Goal: Task Accomplishment & Management: Complete application form

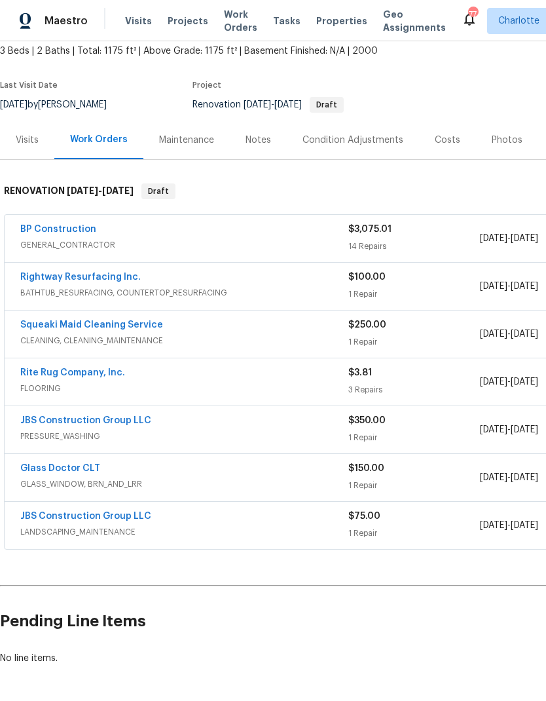
scroll to position [52, 0]
click at [201, 223] on div "BP Construction" at bounding box center [184, 231] width 328 height 16
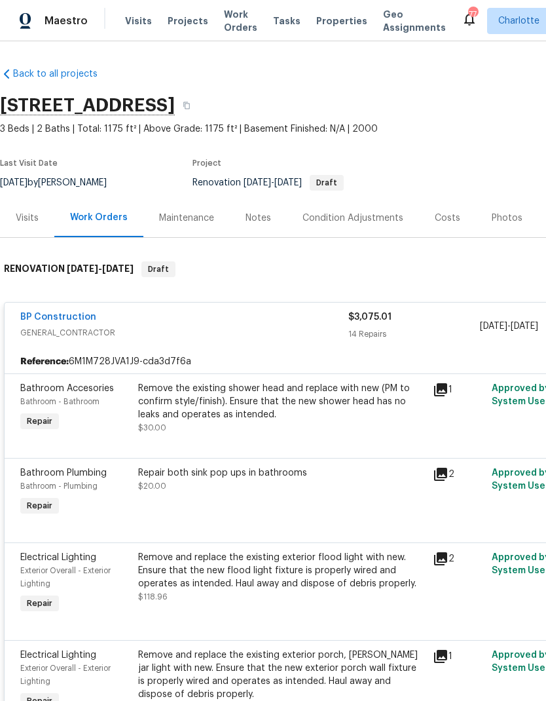
scroll to position [0, 0]
click at [184, 311] on div "BP Construction" at bounding box center [184, 319] width 328 height 16
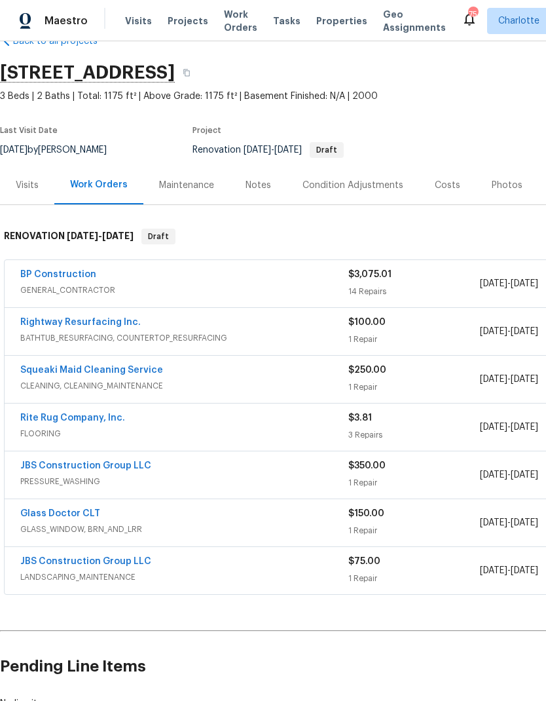
click at [66, 273] on link "BP Construction" at bounding box center [58, 274] width 76 height 9
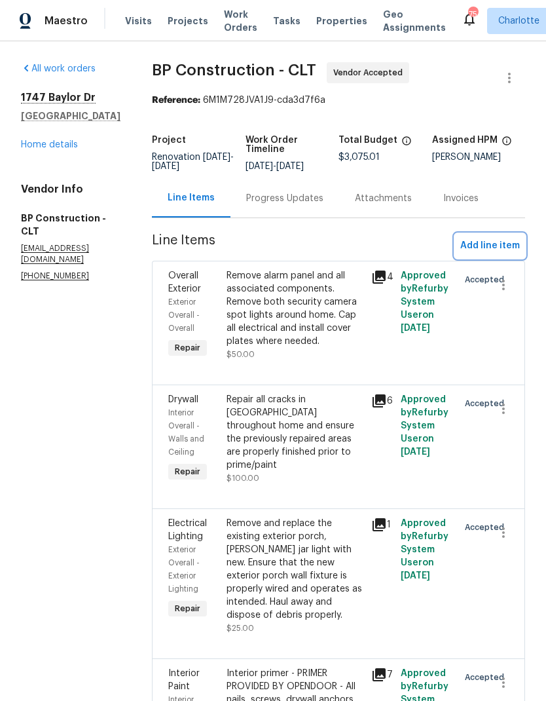
click at [505, 242] on span "Add line item" at bounding box center [491, 246] width 60 height 16
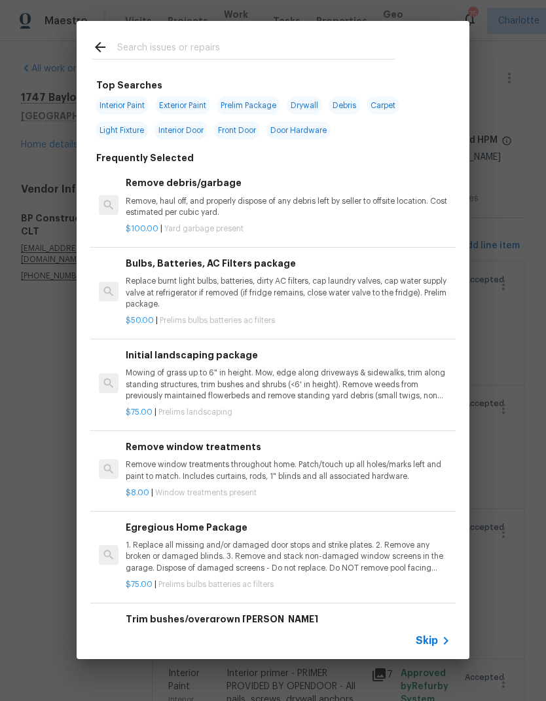
click at [172, 41] on input "text" at bounding box center [256, 49] width 278 height 20
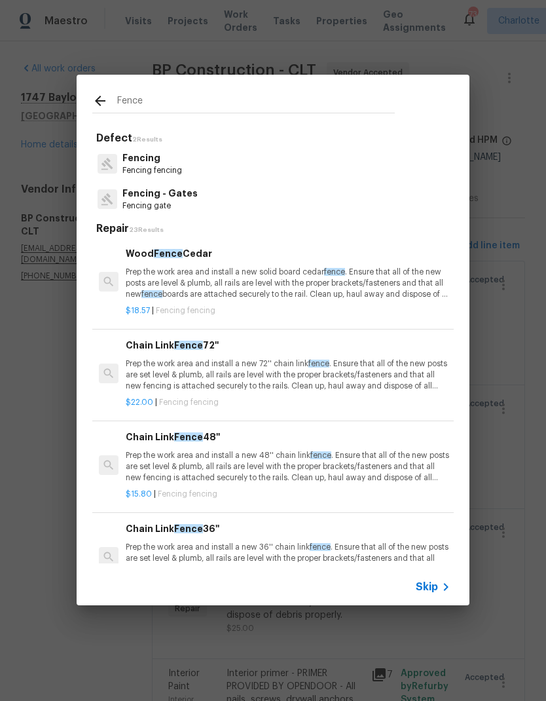
type input "Fence"
click at [193, 161] on div "Fencing Fencing fencing" at bounding box center [273, 163] width 362 height 35
click at [145, 164] on p "Fencing" at bounding box center [153, 158] width 60 height 14
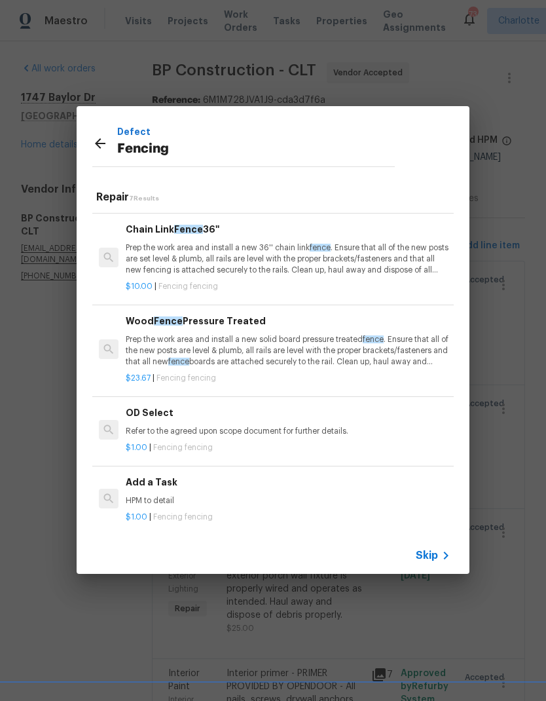
scroll to position [267, 0]
click at [227, 431] on p "Refer to the agreed upon scope document for further details." at bounding box center [288, 432] width 325 height 11
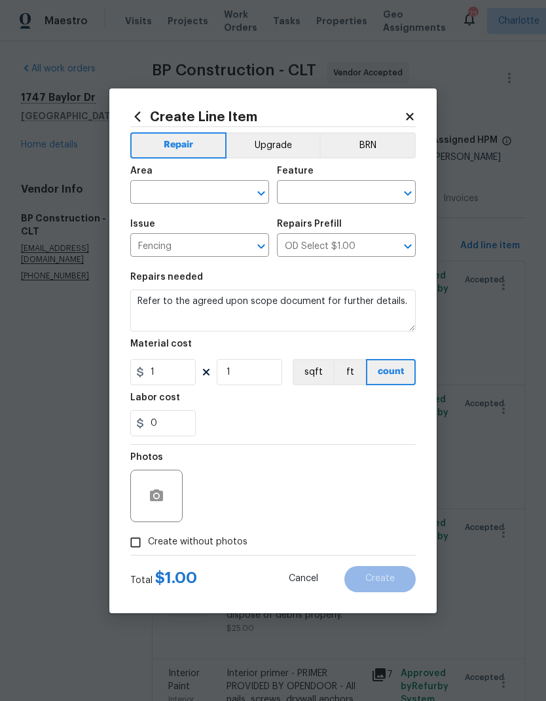
click at [185, 201] on input "text" at bounding box center [181, 193] width 102 height 20
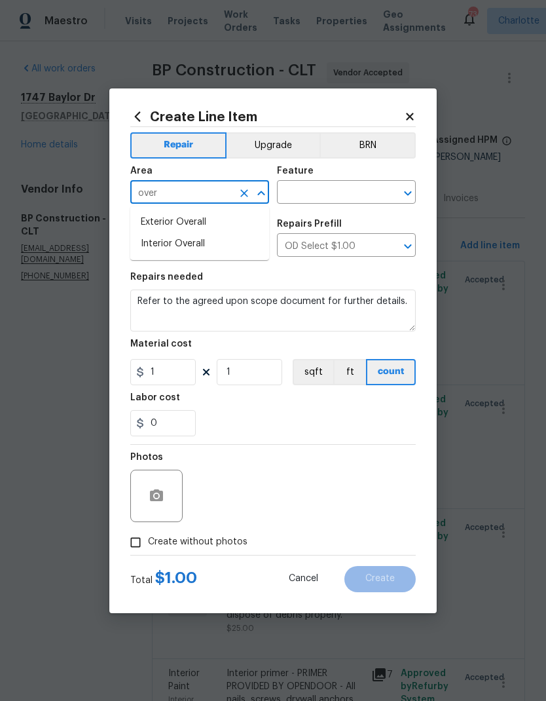
click at [206, 234] on li "Interior Overall" at bounding box center [199, 244] width 139 height 22
type input "Interior Overall"
click at [243, 189] on icon "Clear" at bounding box center [244, 193] width 13 height 13
click at [208, 195] on input "text" at bounding box center [181, 193] width 102 height 20
click at [205, 226] on li "Exterior Overall" at bounding box center [199, 223] width 139 height 22
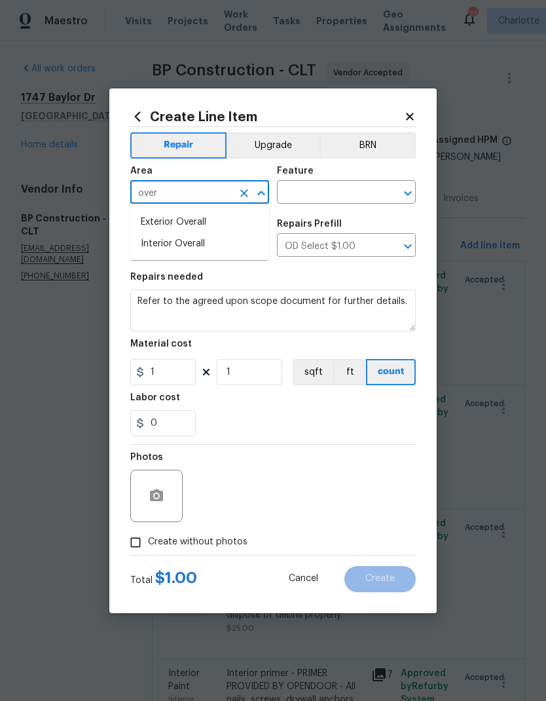
type input "Exterior Overall"
click at [338, 187] on input "text" at bounding box center [328, 193] width 102 height 20
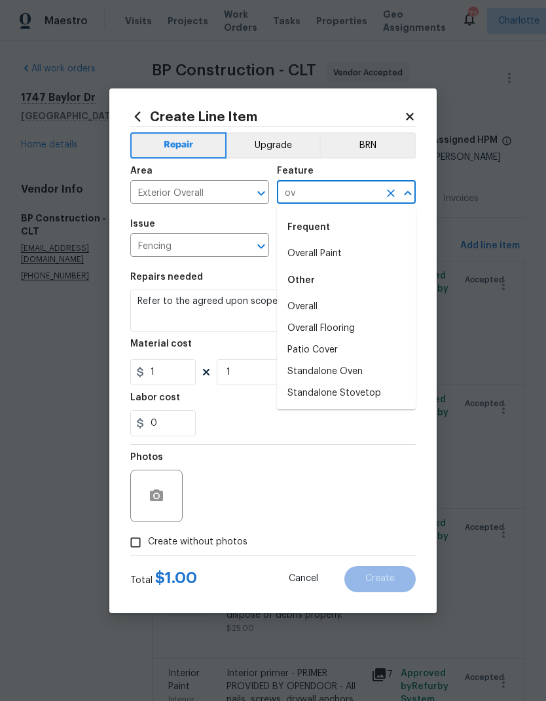
type input "o"
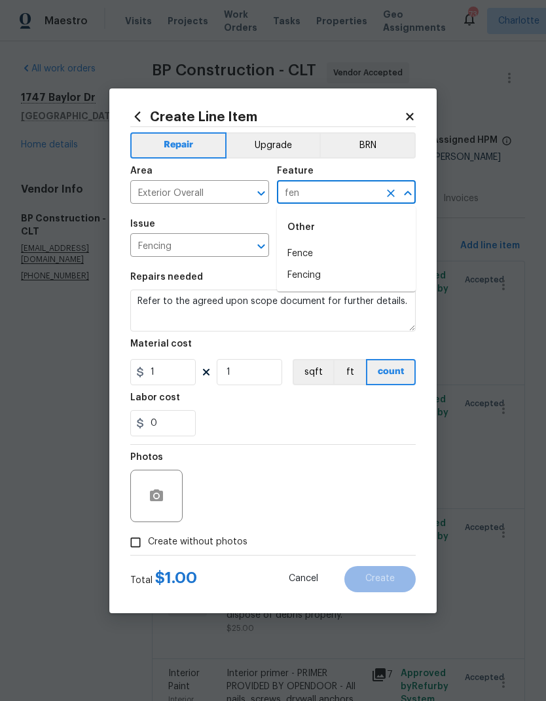
click at [351, 256] on li "Fence" at bounding box center [346, 254] width 139 height 22
type input "Fence"
click at [368, 252] on input "OD Select $1.00" at bounding box center [328, 247] width 102 height 20
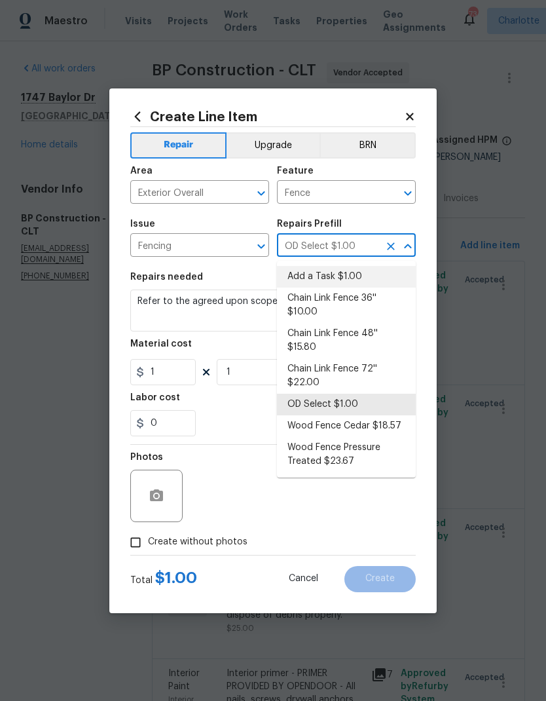
click at [334, 286] on li "Add a Task $1.00" at bounding box center [346, 277] width 139 height 22
type input "Add a Task $1.00"
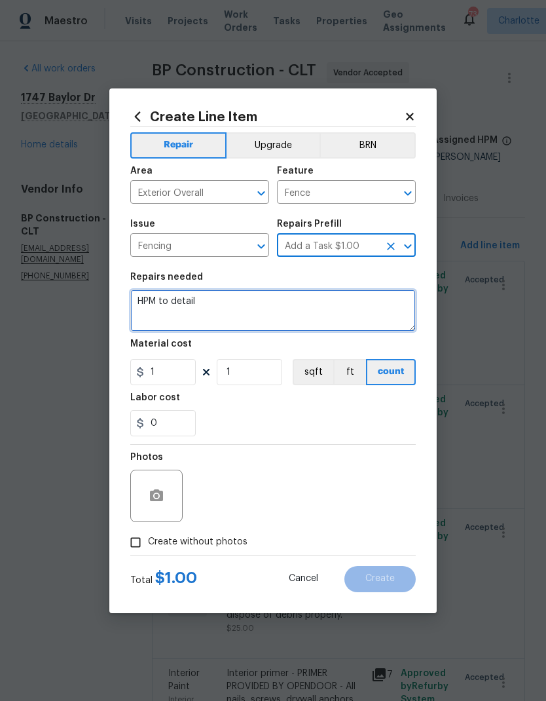
click at [185, 307] on textarea "HPM to detail" at bounding box center [273, 311] width 286 height 42
click at [161, 303] on textarea "HPM to detail" at bounding box center [273, 311] width 286 height 42
click at [154, 302] on textarea "HPM to detail" at bounding box center [273, 311] width 286 height 42
click at [153, 301] on textarea "HPM to detail" at bounding box center [273, 311] width 286 height 42
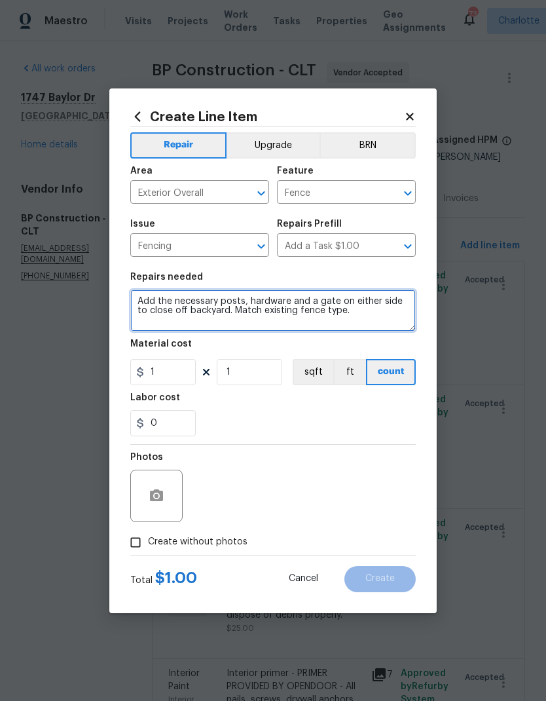
type textarea "Add the necessary posts, hardware and a gate on either side to close off backya…"
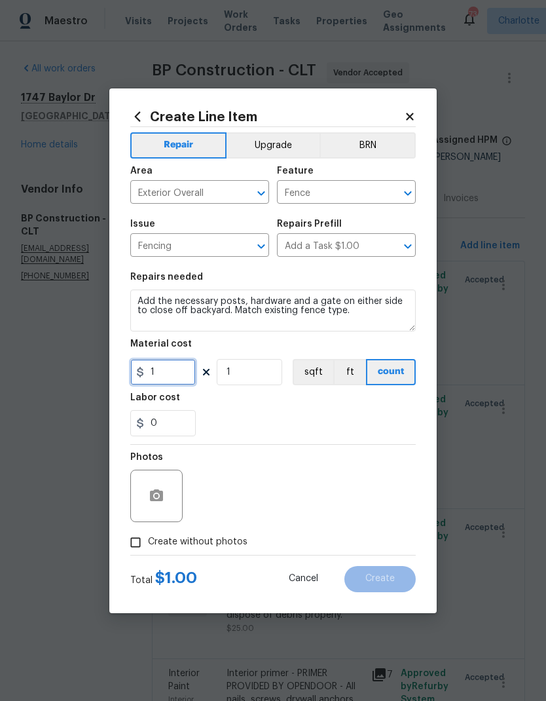
click at [182, 372] on input "1" at bounding box center [163, 372] width 66 height 26
type input "300"
click at [310, 430] on div "0" at bounding box center [273, 423] width 286 height 26
click at [155, 512] on button "button" at bounding box center [156, 495] width 31 height 31
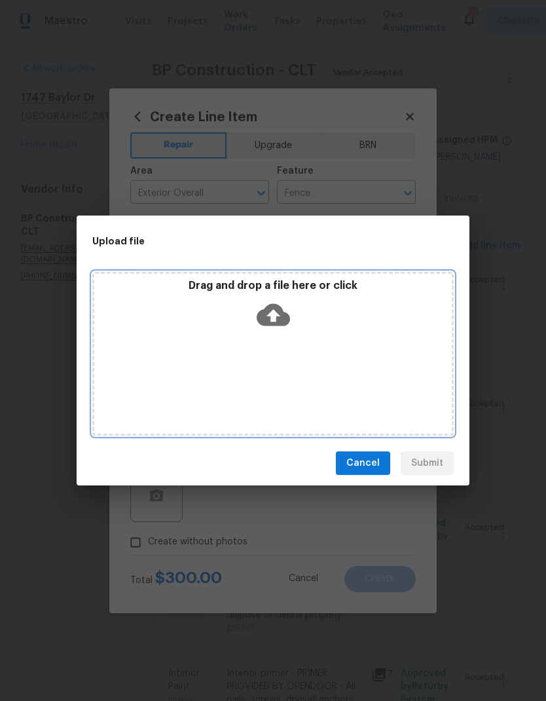
click at [136, 341] on div "Drag and drop a file here or click" at bounding box center [273, 354] width 362 height 164
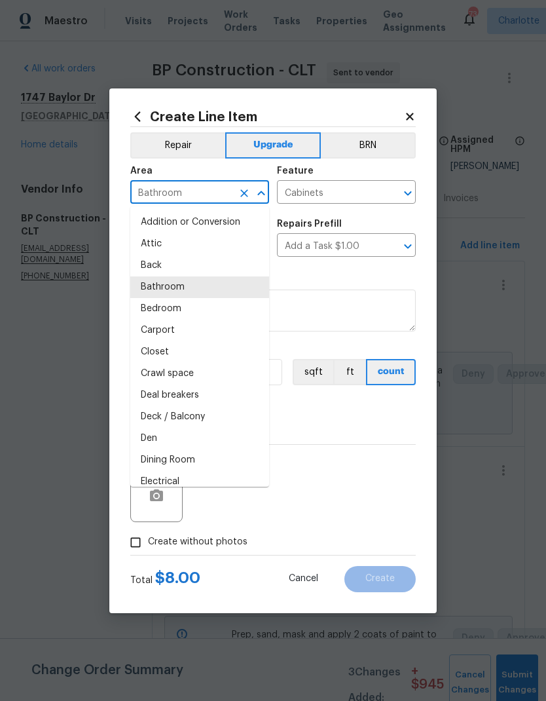
scroll to position [32, 0]
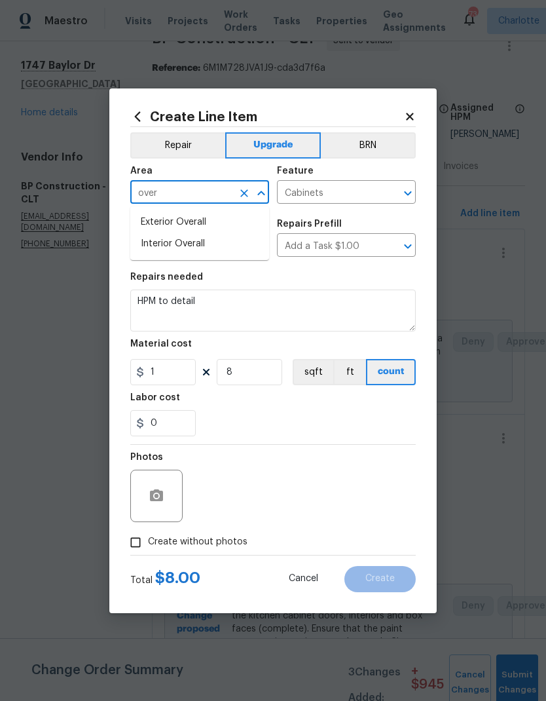
click at [208, 249] on li "Interior Overall" at bounding box center [199, 244] width 139 height 22
type input "Interior Overall"
click at [341, 195] on input "Cabinets" at bounding box center [328, 193] width 102 height 20
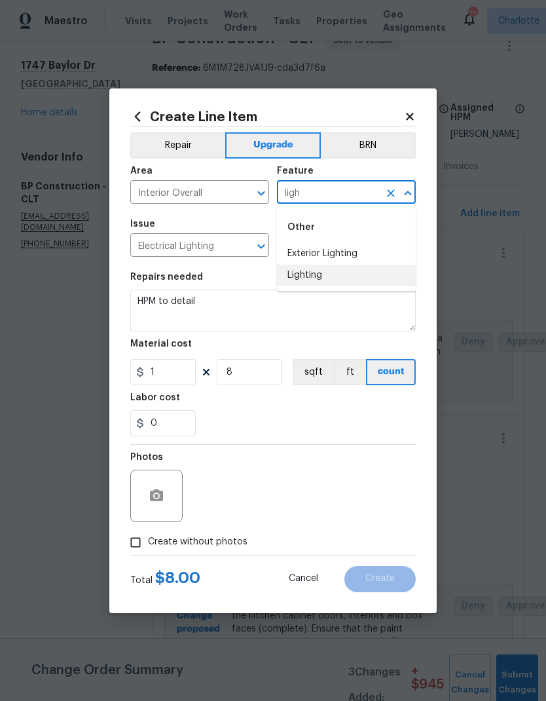
click at [335, 280] on li "Lighting" at bounding box center [346, 276] width 139 height 22
type input "Lighting"
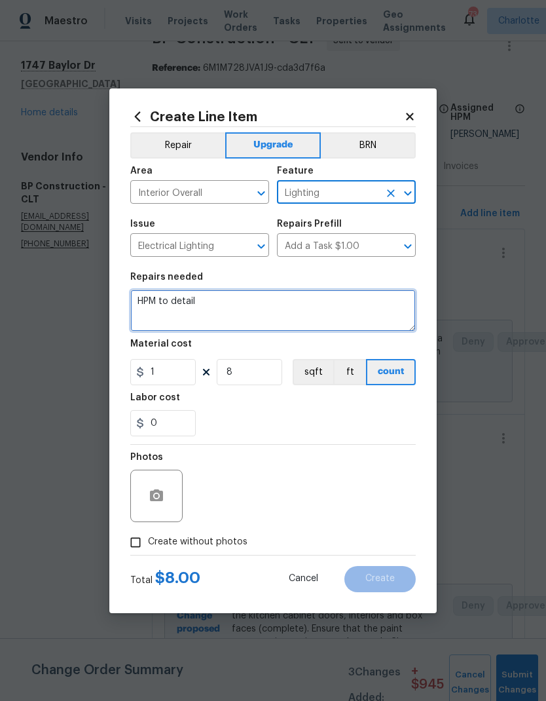
click at [153, 301] on textarea "HPM to detail" at bounding box center [273, 311] width 286 height 42
click at [148, 303] on textarea "HPM to detail" at bounding box center [273, 311] width 286 height 42
click at [149, 294] on textarea "HPM to detail" at bounding box center [273, 311] width 286 height 42
click at [148, 294] on textarea "HPM to detail" at bounding box center [273, 311] width 286 height 42
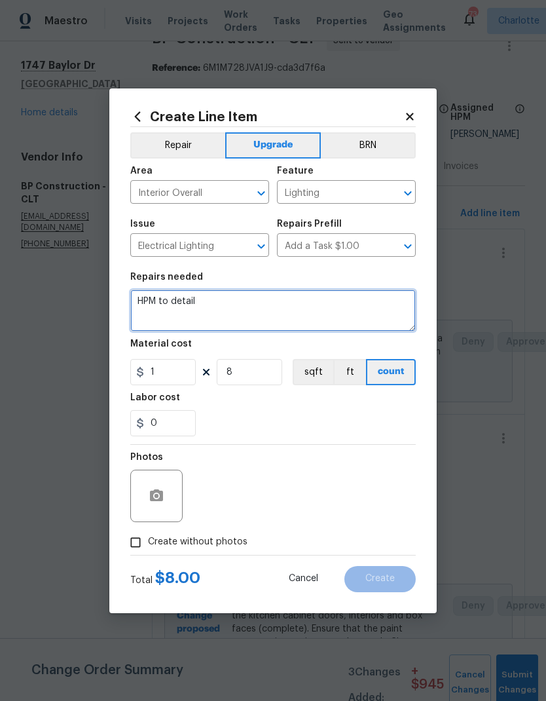
click at [148, 292] on textarea "HPM to detail" at bounding box center [273, 311] width 286 height 42
click at [180, 318] on textarea "LIGHTING UPGRADES: -" at bounding box center [273, 311] width 286 height 42
paste textarea "Flush mount 3 Kitchen track Pendant kitchen Ceiling fan"
click at [142, 298] on textarea "LIGHTING UPGRADES: -Flush mount 3 Kitchen track Pendant kitchen Ceiling fan" at bounding box center [273, 311] width 286 height 42
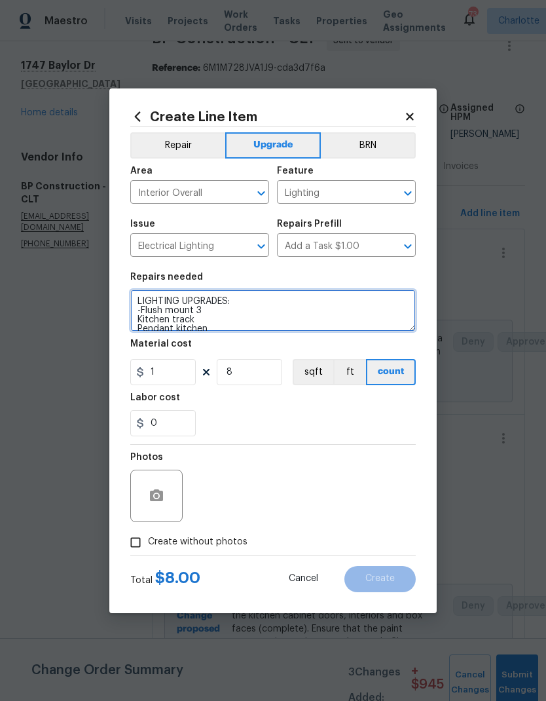
scroll to position [0, 0]
click at [228, 301] on textarea "LIGHTING UPGRADES: -Flush mount 3 Kitchen track Pendant kitchen Ceiling fan" at bounding box center [273, 311] width 286 height 42
click at [145, 308] on textarea "LIGHTING UPGRADES(BRUSHED NICKEL): -Flush mount 3 Kitchen track Pendant kitchen…" at bounding box center [273, 311] width 286 height 42
click at [193, 306] on textarea "LIGHTING UPGRADES(BRUSHED NICKEL): - Flush mount 3 Kitchen track Pendant kitche…" at bounding box center [273, 311] width 286 height 42
click at [199, 309] on textarea "LIGHTING UPGRADES(BRUSHED NICKEL): - Flush mount 3 Kitchen track Pendant kitche…" at bounding box center [273, 311] width 286 height 42
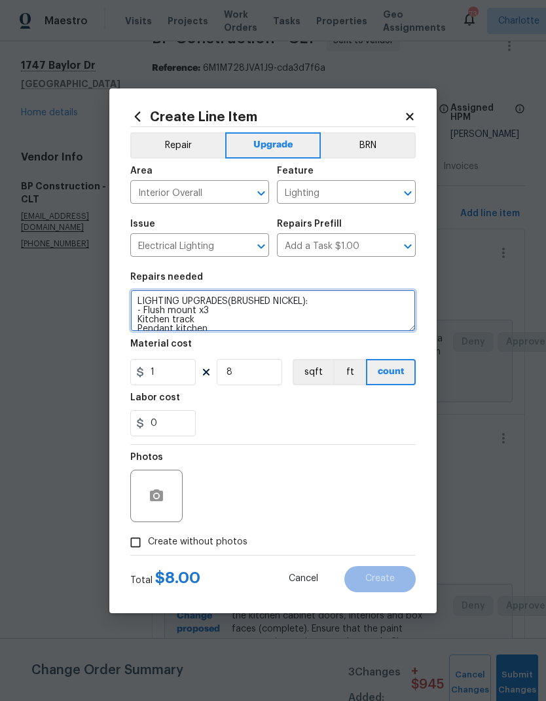
click at [136, 319] on textarea "LIGHTING UPGRADES(BRUSHED NICKEL): - Flush mount x3 Kitchen track Pendant kitch…" at bounding box center [273, 311] width 286 height 42
click at [223, 303] on textarea "LIGHTING UPGRADES(BRUSHED NICKEL): - Flush mount x3 - Kitchen track Pendant kit…" at bounding box center [273, 311] width 286 height 42
click at [136, 313] on textarea "LIGHTING UPGRADES(BRUSHED NICKEL): - Flush mount x3 - Kitchen track light Penda…" at bounding box center [273, 311] width 286 height 42
click at [231, 311] on textarea "LIGHTING UPGRADES(BRUSHED NICKEL): - Flush mount x3 - Kitchen track light - din…" at bounding box center [273, 311] width 286 height 42
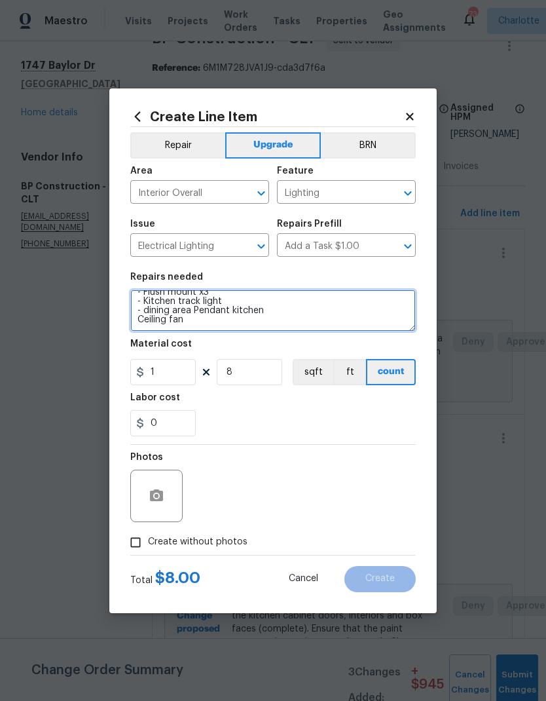
click at [255, 311] on textarea "LIGHTING UPGRADES(BRUSHED NICKEL): - Flush mount x3 - Kitchen track light - din…" at bounding box center [273, 311] width 286 height 42
click at [254, 310] on textarea "LIGHTING UPGRADES(BRUSHED NICKEL): - Flush mount x3 - Kitchen track light - din…" at bounding box center [273, 311] width 286 height 42
click at [137, 326] on textarea "LIGHTING UPGRADES(BRUSHED NICKEL): - Flush mount x3 - Kitchen track light - din…" at bounding box center [273, 311] width 286 height 42
click at [139, 327] on textarea "LIGHTING UPGRADES(BRUSHED NICKEL): - Flush mount x3 - Kitchen track light - din…" at bounding box center [273, 311] width 286 height 42
click at [140, 322] on textarea "LIGHTING UPGRADES(BRUSHED NICKEL): - Flush mount x3 - Kitchen track light - din…" at bounding box center [273, 311] width 286 height 42
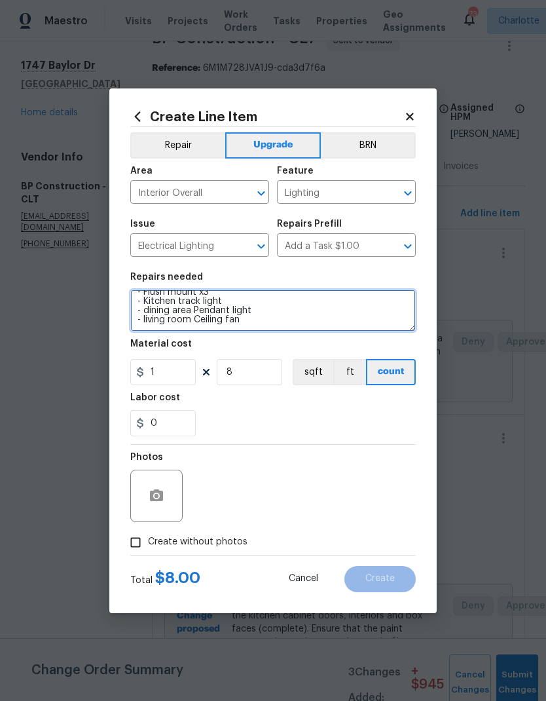
type textarea "LIGHTING UPGRADES(BRUSHED NICKEL): - Flush mount x3 - Kitchen track light - din…"
click at [287, 426] on div "0" at bounding box center [273, 423] width 286 height 26
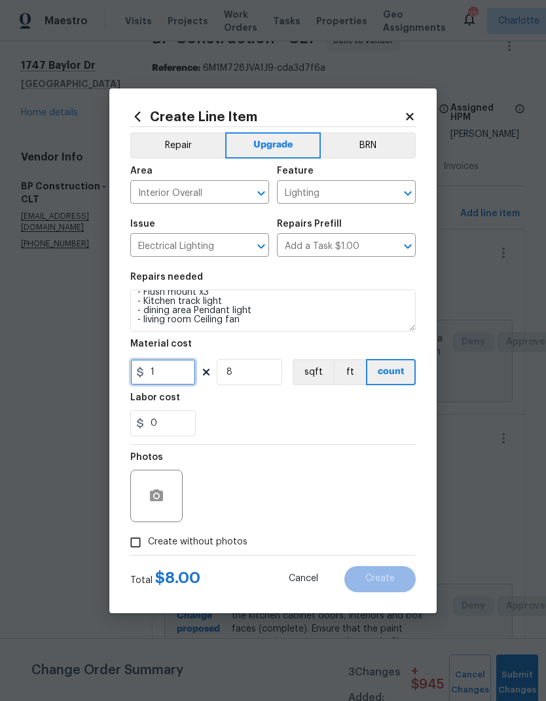
click at [182, 372] on input "1" at bounding box center [163, 372] width 66 height 26
type input "450"
click at [267, 372] on input "8" at bounding box center [250, 372] width 66 height 26
type input "1"
click at [342, 416] on div "0" at bounding box center [273, 423] width 286 height 26
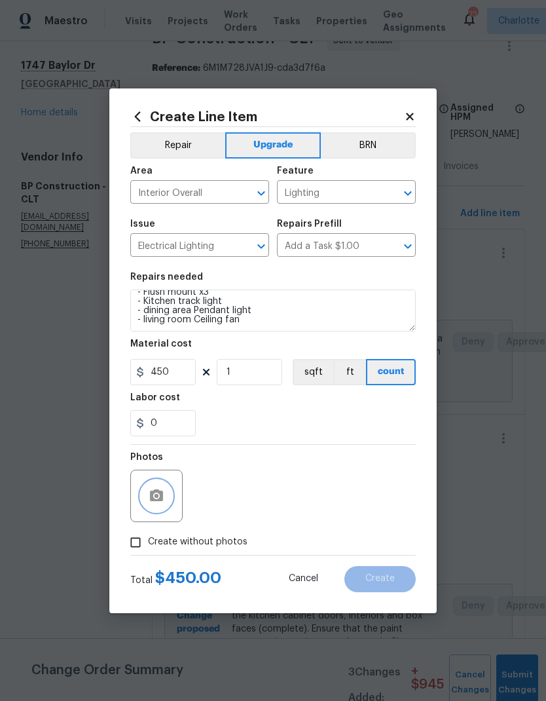
click at [147, 507] on button "button" at bounding box center [156, 495] width 31 height 31
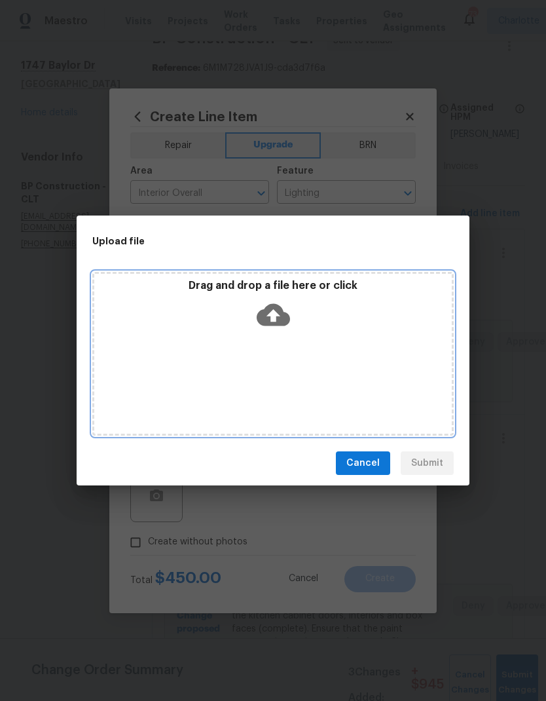
click at [153, 366] on div "Drag and drop a file here or click" at bounding box center [273, 354] width 362 height 164
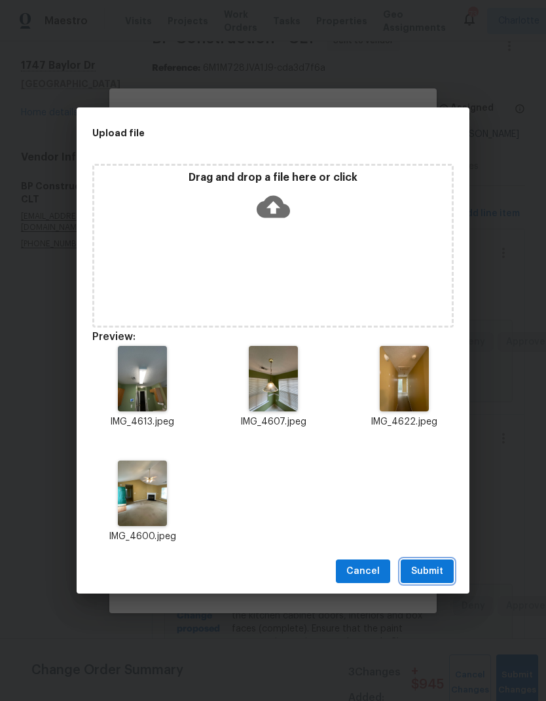
click at [431, 564] on span "Submit" at bounding box center [428, 572] width 32 height 16
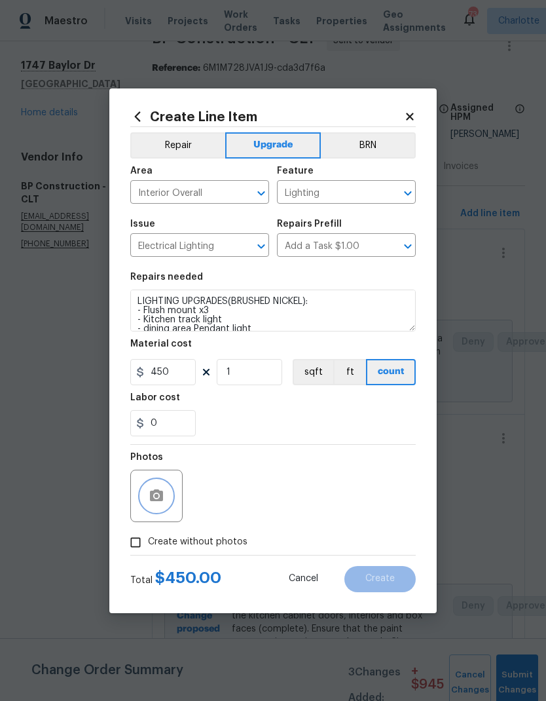
scroll to position [0, 0]
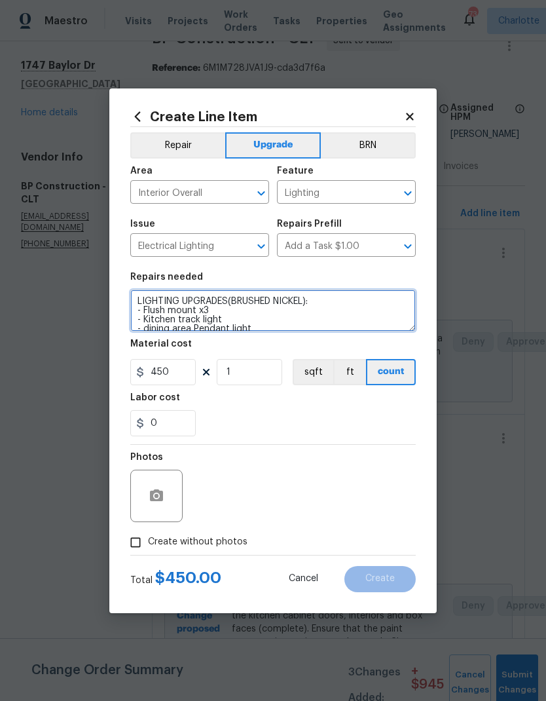
click at [309, 305] on textarea "LIGHTING UPGRADES(BRUSHED NICKEL): - Flush mount x3 - Kitchen track light - din…" at bounding box center [273, 311] width 286 height 42
click at [306, 298] on textarea "LIGHTING UPGRADES(BRUSHED NICKEL): - Flush mount x3 - Kitchen track light - din…" at bounding box center [273, 311] width 286 height 42
type textarea "LIGHTING UPGRADES(BRUSHED NICKEL FINISH): - Flush mount x3 - Kitchen track ligh…"
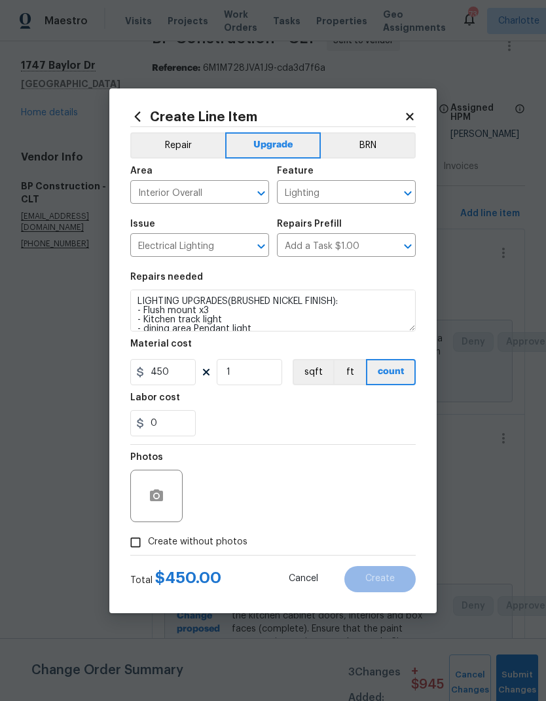
click at [331, 440] on section "Repairs needed LIGHTING UPGRADES(BRUSHED NICKEL FINISH): - Flush mount x3 - Kit…" at bounding box center [273, 355] width 286 height 180
click at [391, 583] on span "Create" at bounding box center [380, 579] width 29 height 10
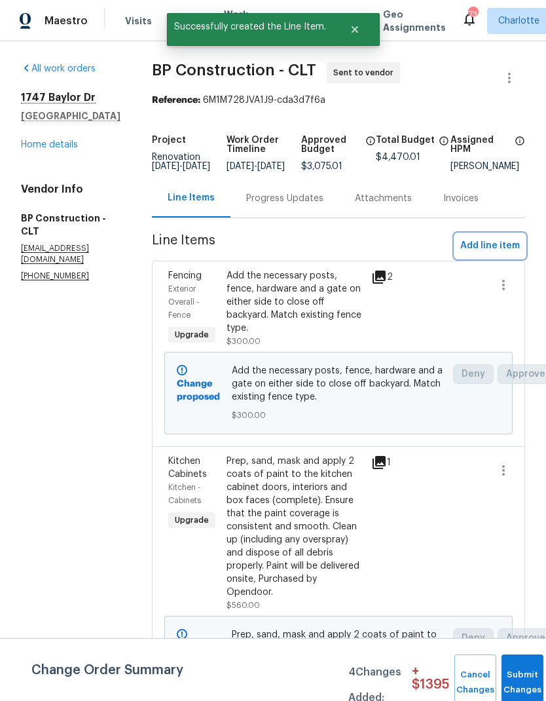
click at [488, 254] on span "Add line item" at bounding box center [491, 246] width 60 height 16
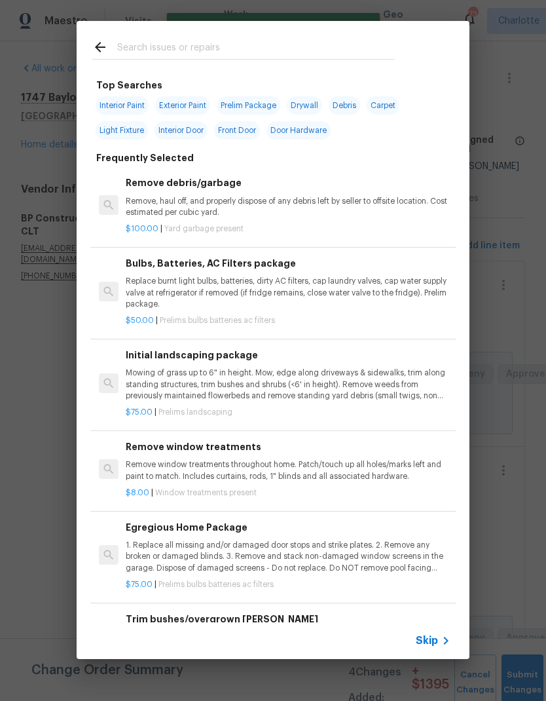
click at [252, 51] on input "text" at bounding box center [256, 49] width 278 height 20
type input "Door"
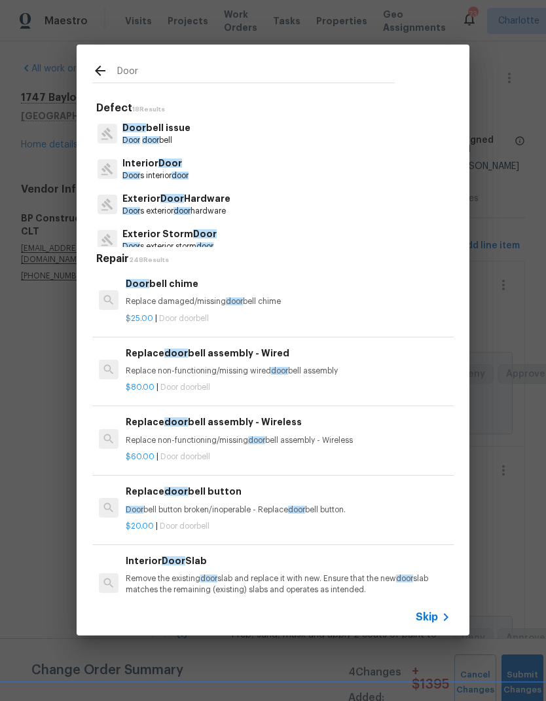
click at [178, 163] on span "Door" at bounding box center [171, 163] width 24 height 9
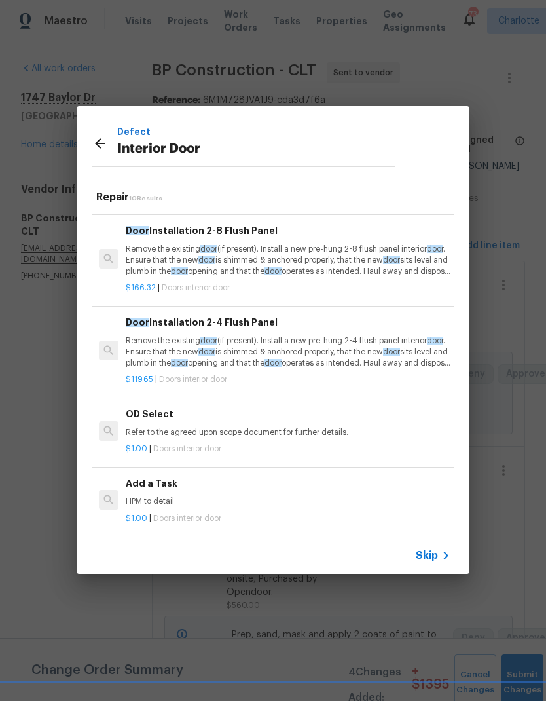
scroll to position [529, 0]
click at [102, 144] on icon at bounding box center [100, 144] width 16 height 16
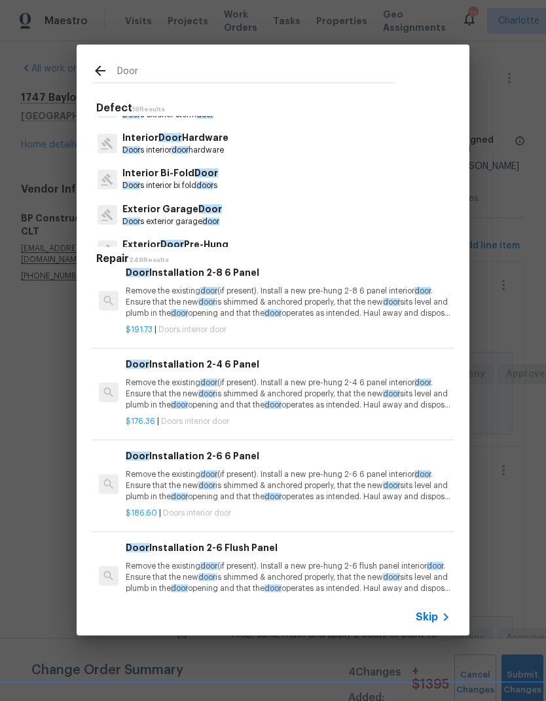
scroll to position [115, 0]
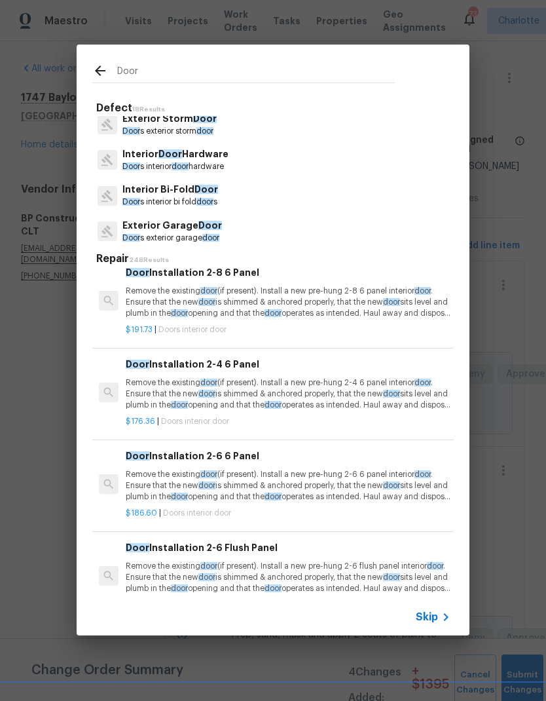
click at [237, 161] on div "Interior Door Hardware Door s interior door hardware" at bounding box center [273, 159] width 362 height 35
click at [221, 157] on p "Interior Door Hardware" at bounding box center [176, 154] width 106 height 14
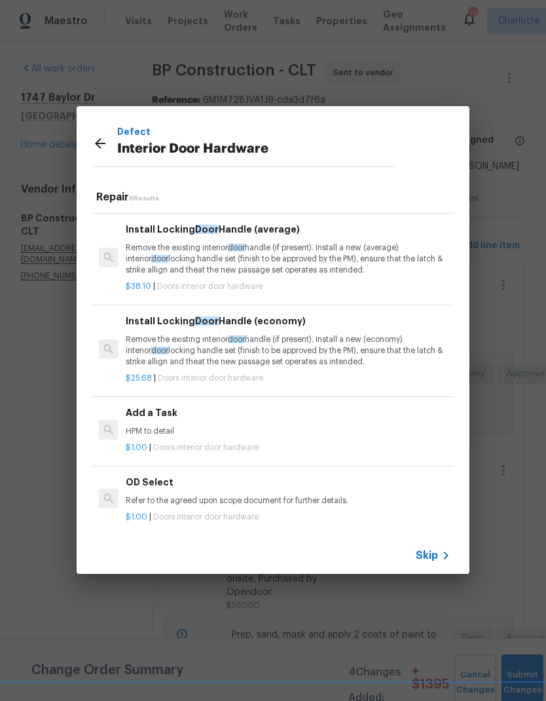
click at [185, 408] on h6 "Add a Task" at bounding box center [288, 413] width 325 height 14
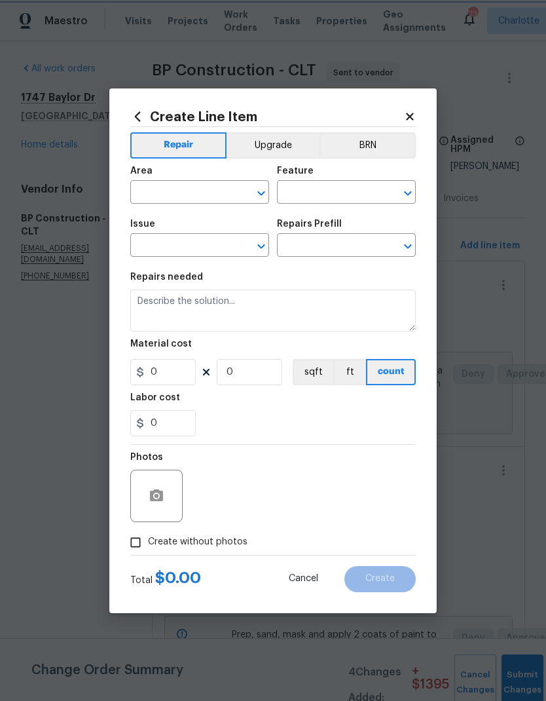
type input "Interior Door"
type input "Interior Door Hardware"
type input "Add a Task $1.00"
type textarea "HPM to detail"
type input "1"
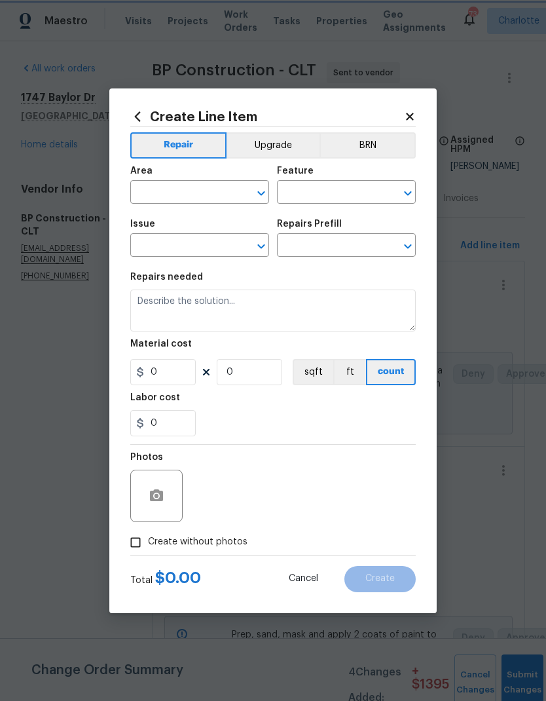
type input "1"
click at [185, 193] on input "text" at bounding box center [181, 193] width 102 height 20
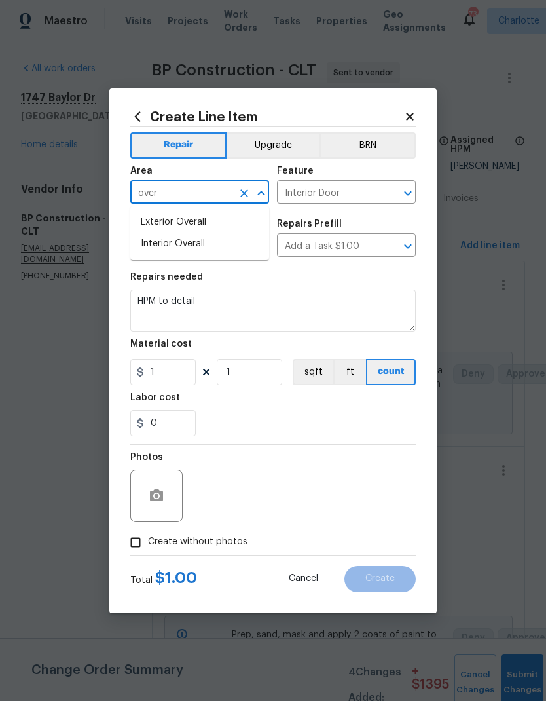
click at [218, 245] on li "Interior Overall" at bounding box center [199, 244] width 139 height 22
type input "Interior Overall"
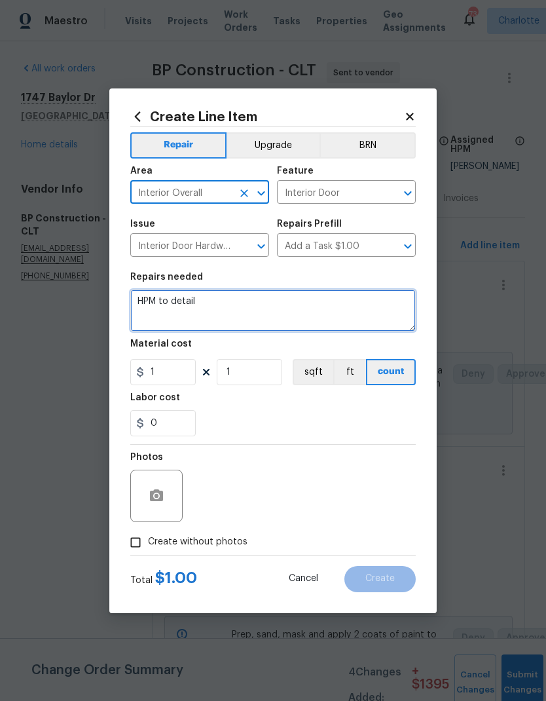
click at [210, 305] on textarea "HPM to detail" at bounding box center [273, 311] width 286 height 42
click at [144, 307] on textarea "HPM to detail" at bounding box center [273, 311] width 286 height 42
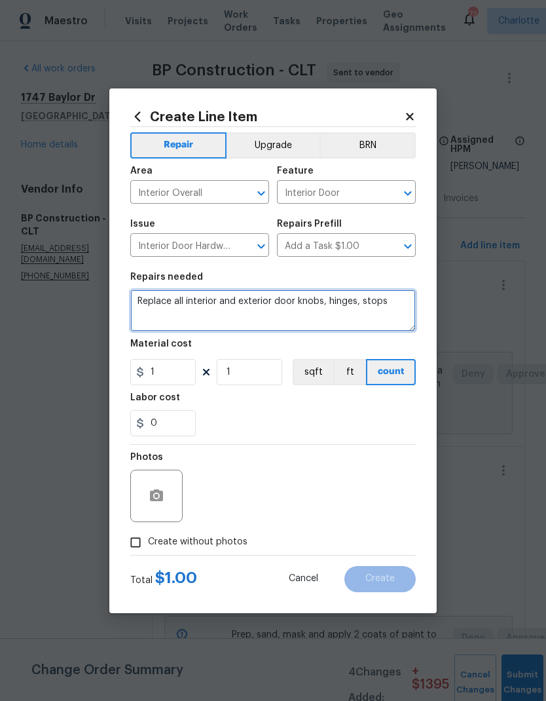
click at [360, 303] on textarea "Replace all interior and exterior door knobs, hinges, stops" at bounding box center [273, 311] width 286 height 42
click at [408, 303] on textarea "Replace all interior and exterior door knobs, hinges, and stops" at bounding box center [273, 311] width 286 height 42
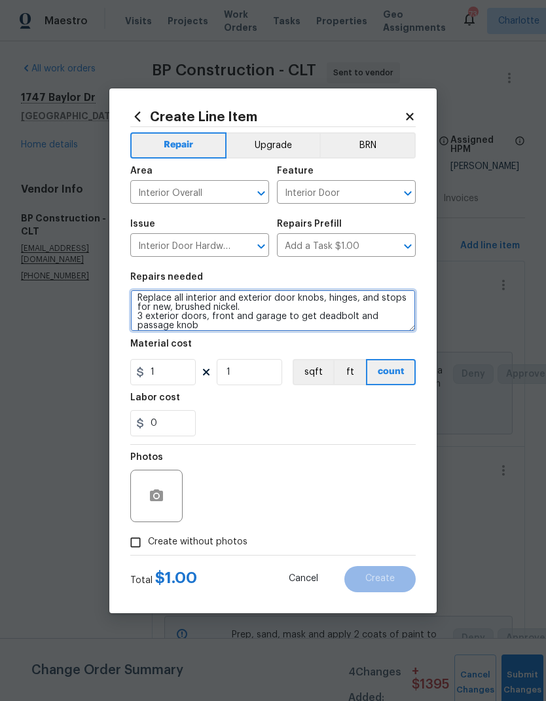
click at [215, 319] on textarea "Replace all interior and exterior door knobs, hinges, and stops for new, brushe…" at bounding box center [273, 311] width 286 height 42
click at [282, 316] on textarea "Replace all interior and exterior door knobs, hinges, and stops for new, brushe…" at bounding box center [273, 311] width 286 height 42
click at [220, 329] on textarea "Replace all interior and exterior door knobs, hinges, and stops for new, brushe…" at bounding box center [273, 311] width 286 height 42
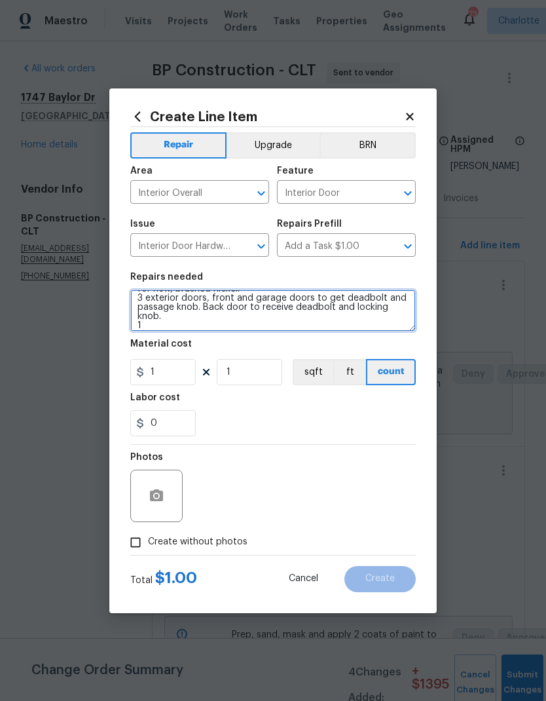
scroll to position [22, 0]
click at [247, 327] on textarea "Replace all interior and exterior door knobs, hinges, and stops for new, brushe…" at bounding box center [273, 311] width 286 height 42
type textarea "Replace all interior and exterior door knobs, hinges, and stops for new, brushe…"
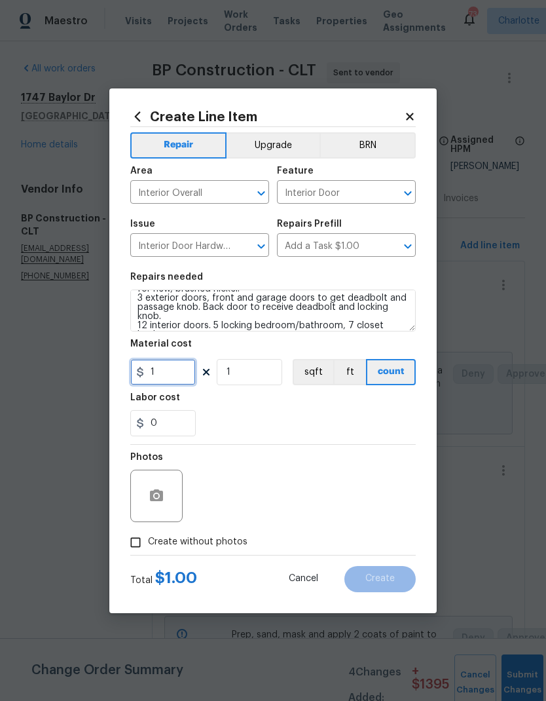
click at [183, 381] on input "1" at bounding box center [163, 372] width 66 height 26
type input "550"
click at [271, 144] on button "Upgrade" at bounding box center [274, 145] width 94 height 26
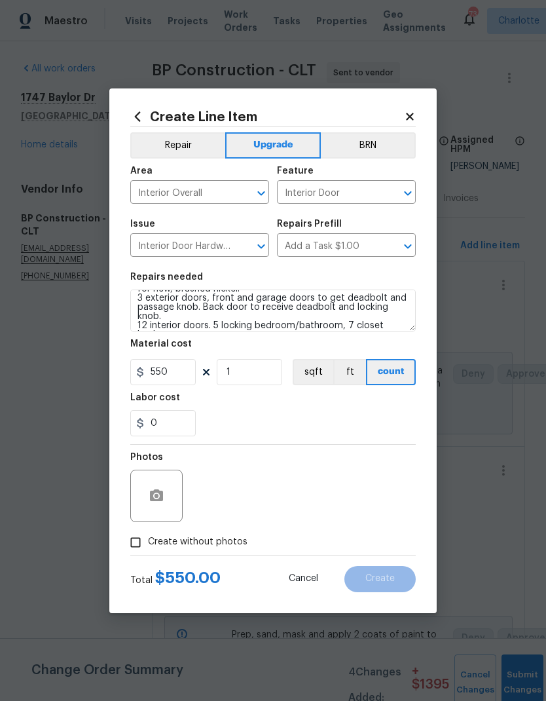
click at [182, 503] on div at bounding box center [156, 496] width 52 height 52
click at [159, 493] on icon "button" at bounding box center [156, 495] width 13 height 12
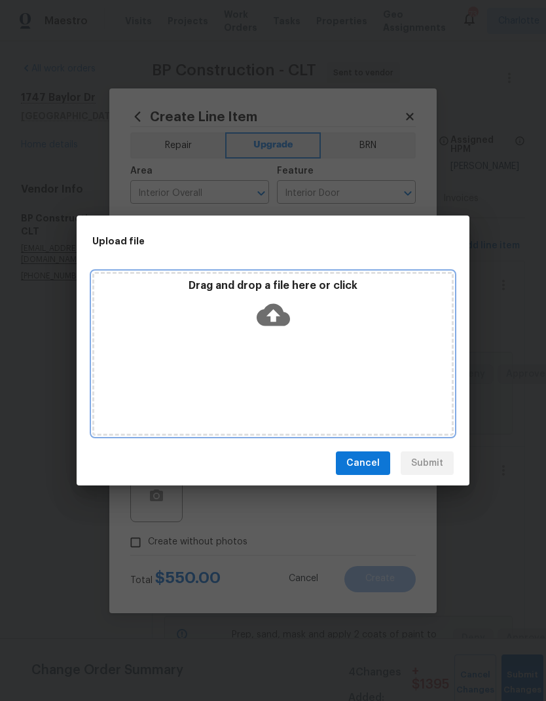
click at [356, 374] on div "Drag and drop a file here or click" at bounding box center [273, 354] width 362 height 164
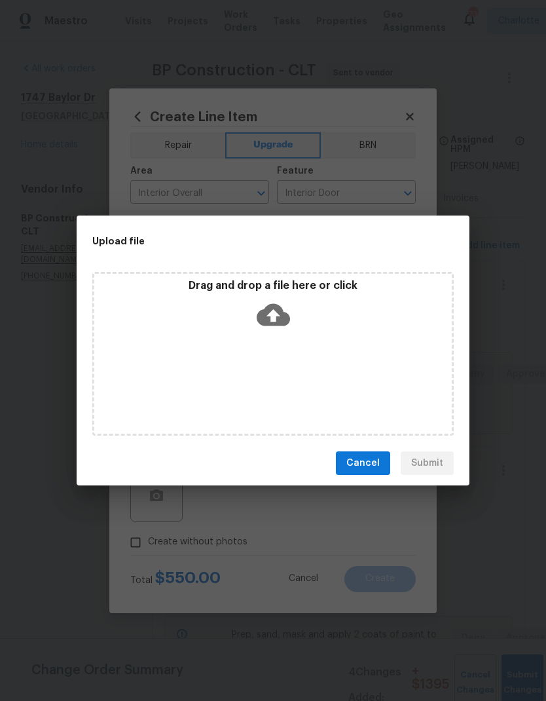
scroll to position [22, 0]
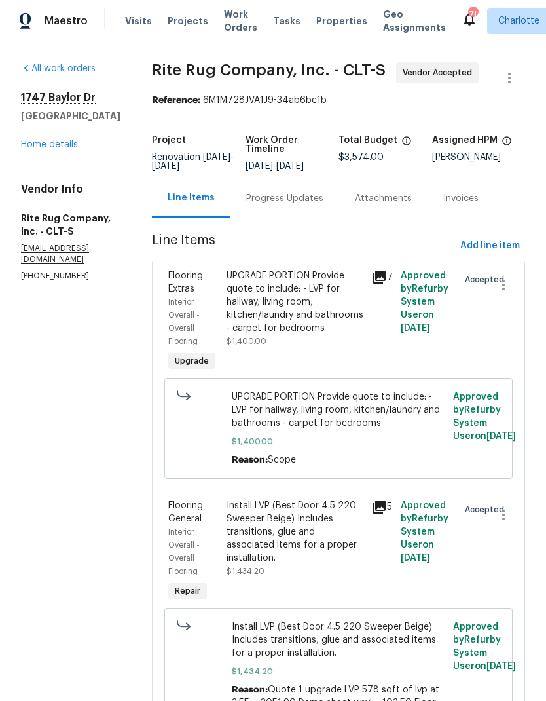
click at [290, 218] on div "Progress Updates" at bounding box center [285, 198] width 109 height 39
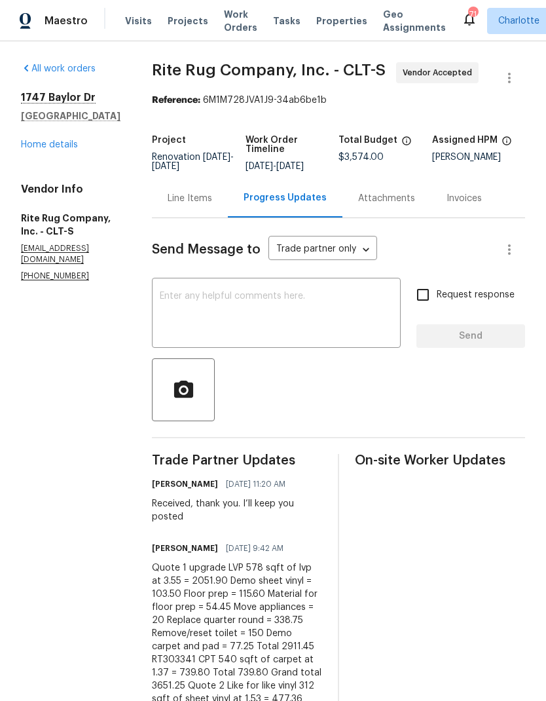
click at [212, 205] on div "Line Items" at bounding box center [190, 198] width 45 height 13
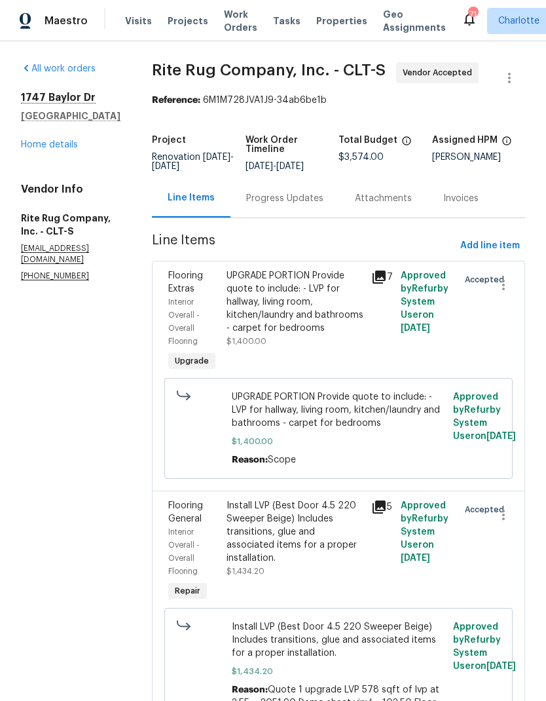
click at [301, 218] on div "Progress Updates" at bounding box center [285, 198] width 109 height 39
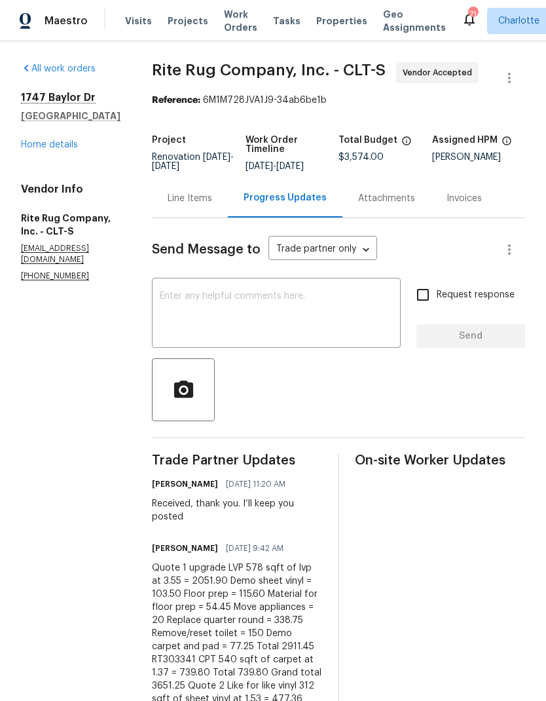
click at [212, 205] on div "Line Items" at bounding box center [190, 198] width 45 height 13
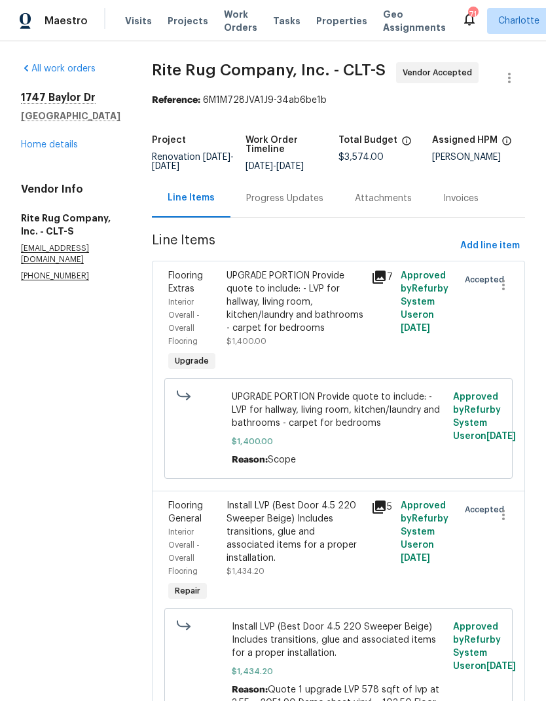
click at [305, 205] on div "Progress Updates" at bounding box center [284, 198] width 77 height 13
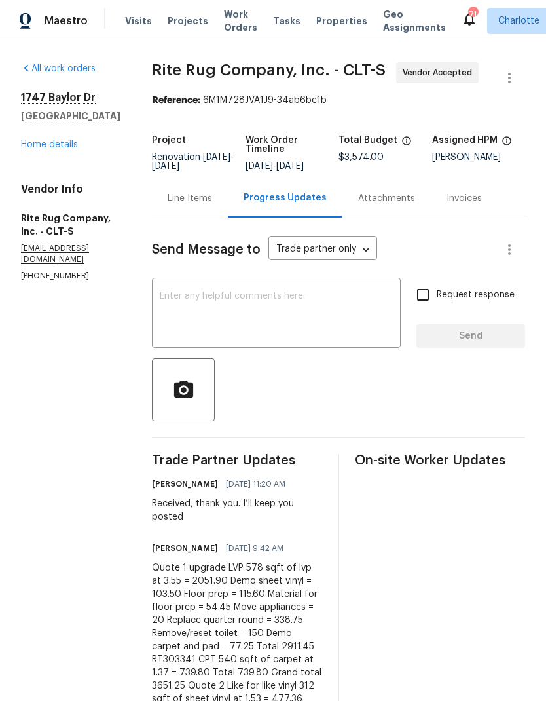
click at [238, 318] on textarea at bounding box center [276, 315] width 233 height 46
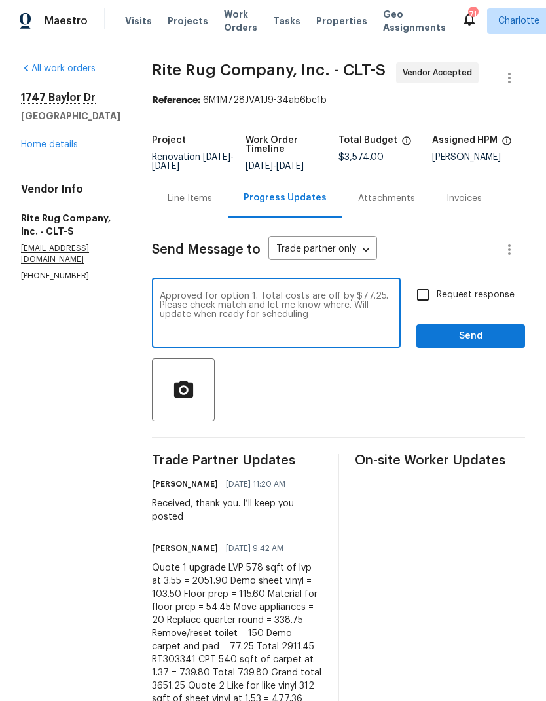
type textarea "Approved for option 1. Total costs are off by $77.25. Please check match and le…"
click at [414, 301] on input "Request response" at bounding box center [424, 295] width 28 height 28
checkbox input "true"
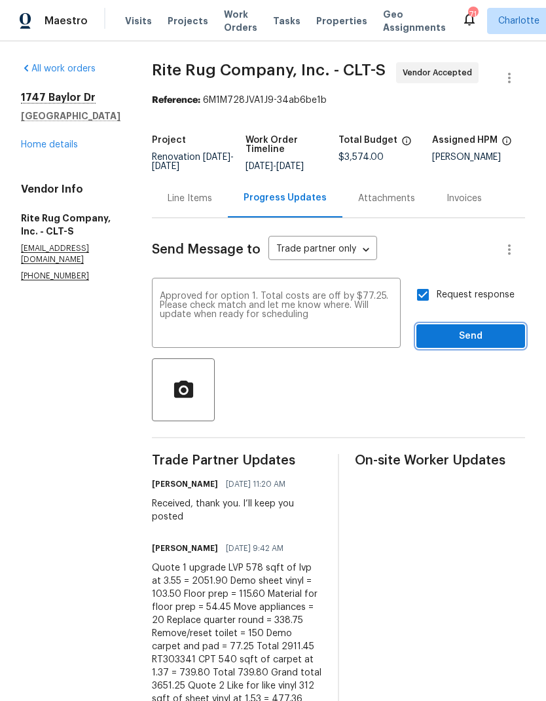
click at [497, 335] on button "Send" at bounding box center [471, 336] width 109 height 24
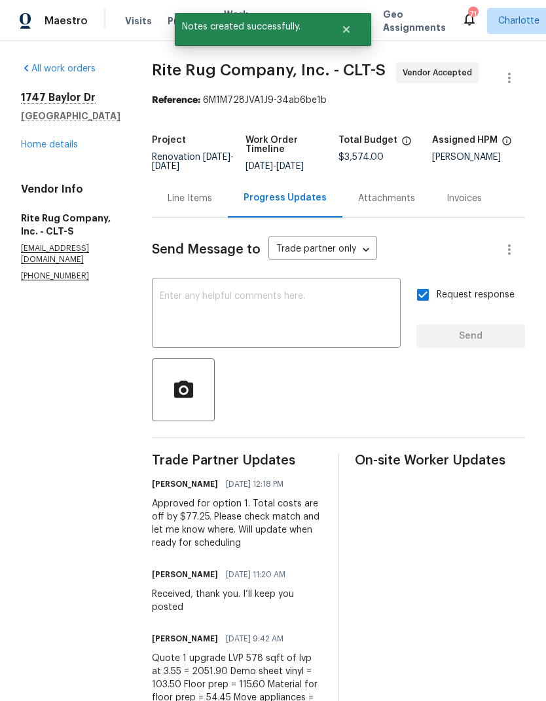
click at [59, 147] on link "Home details" at bounding box center [49, 144] width 57 height 9
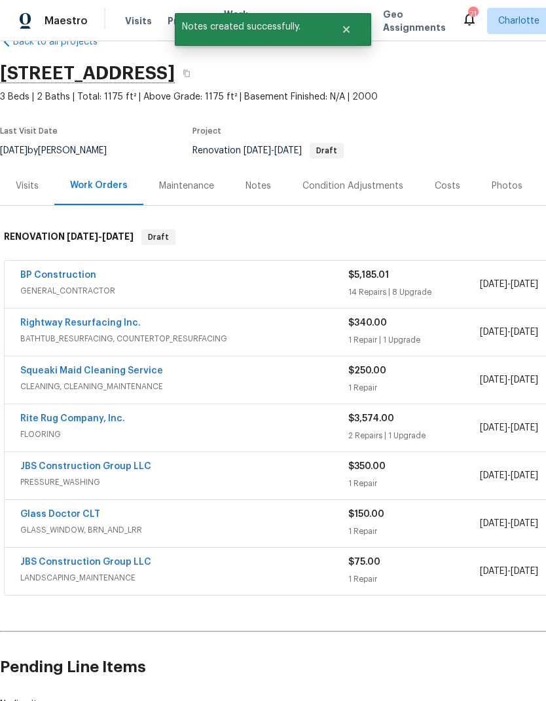
scroll to position [32, 0]
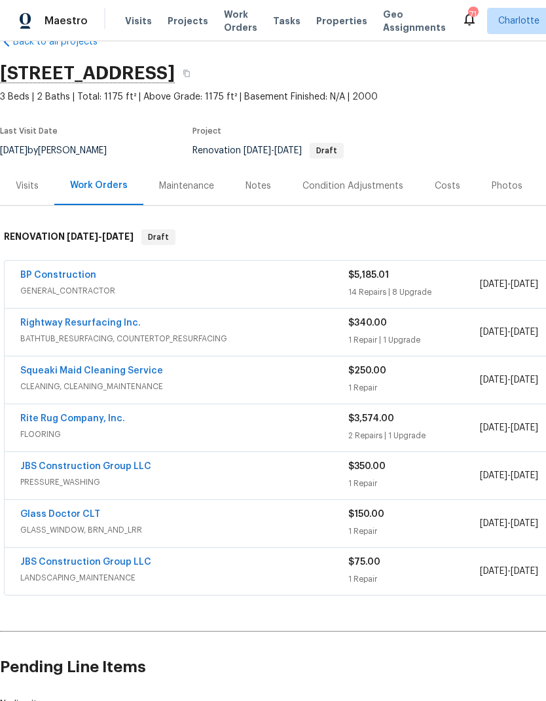
click at [72, 288] on span "GENERAL_CONTRACTOR" at bounding box center [184, 290] width 328 height 13
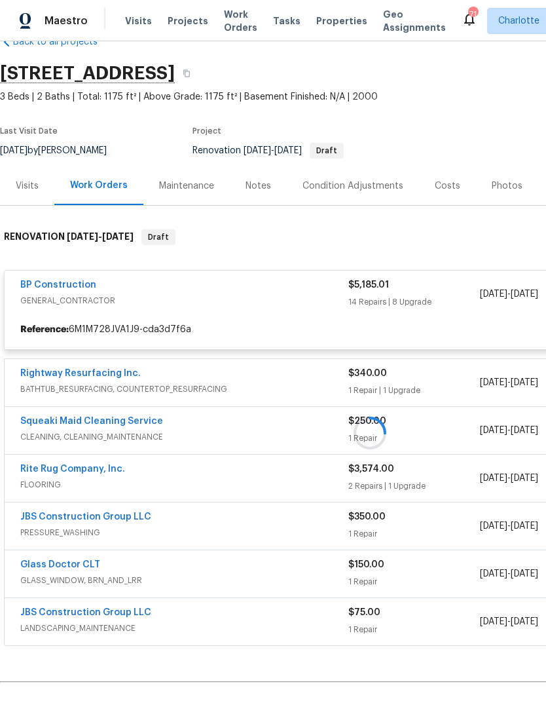
click at [62, 290] on div at bounding box center [370, 433] width 740 height 434
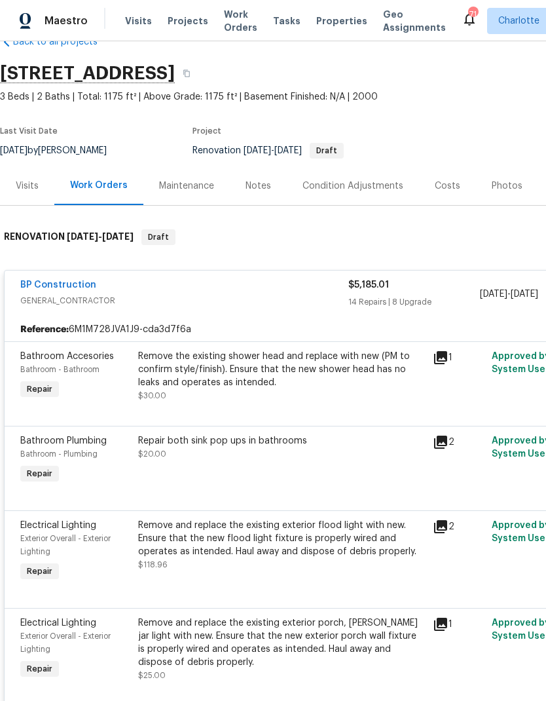
click at [67, 282] on link "BP Construction" at bounding box center [58, 284] width 76 height 9
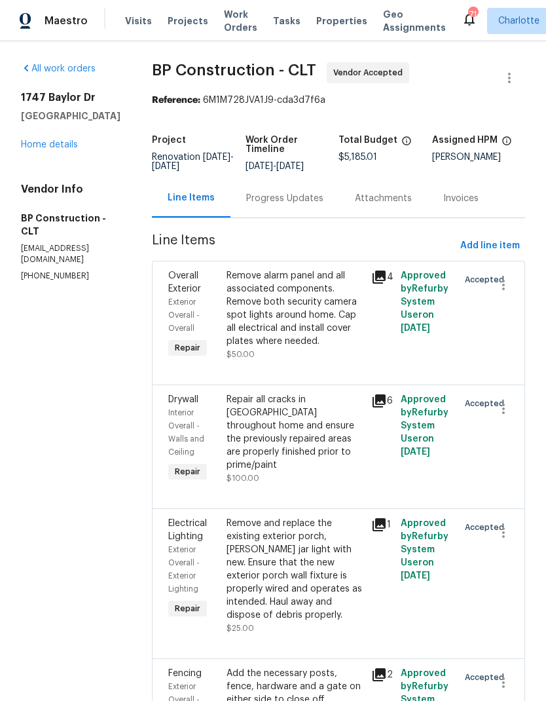
click at [275, 213] on div "Progress Updates" at bounding box center [285, 198] width 109 height 39
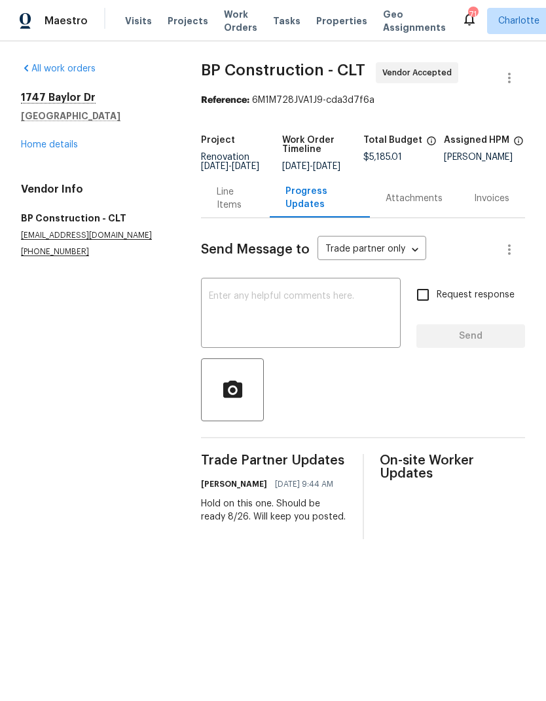
click at [58, 147] on link "Home details" at bounding box center [49, 144] width 57 height 9
